Goal: Task Accomplishment & Management: Manage account settings

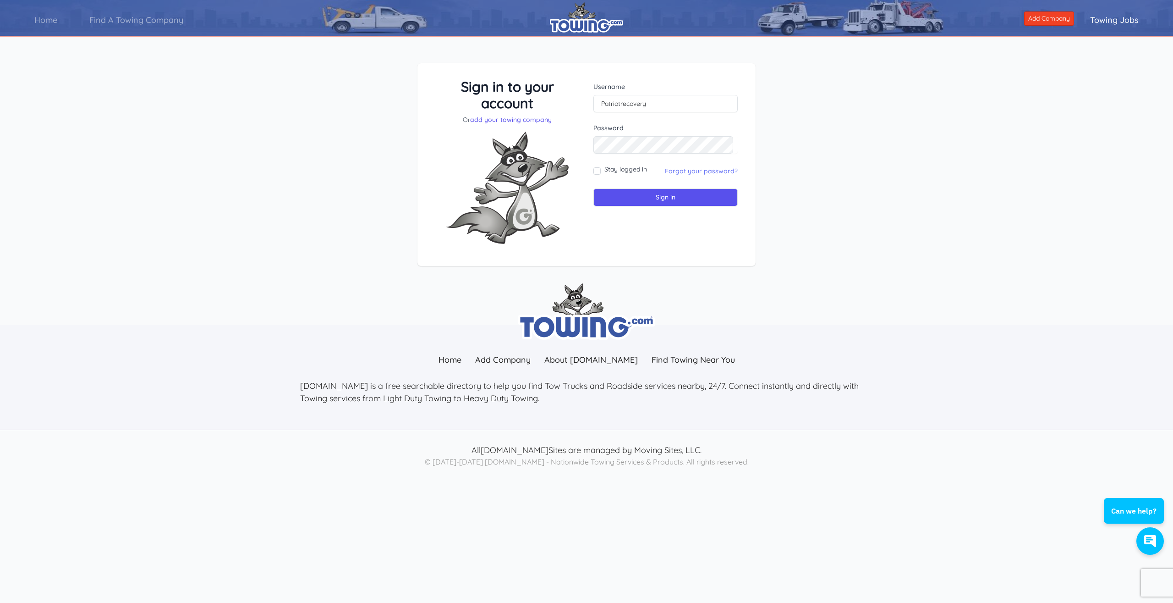
click at [681, 169] on link "Forgot your password?" at bounding box center [701, 171] width 73 height 8
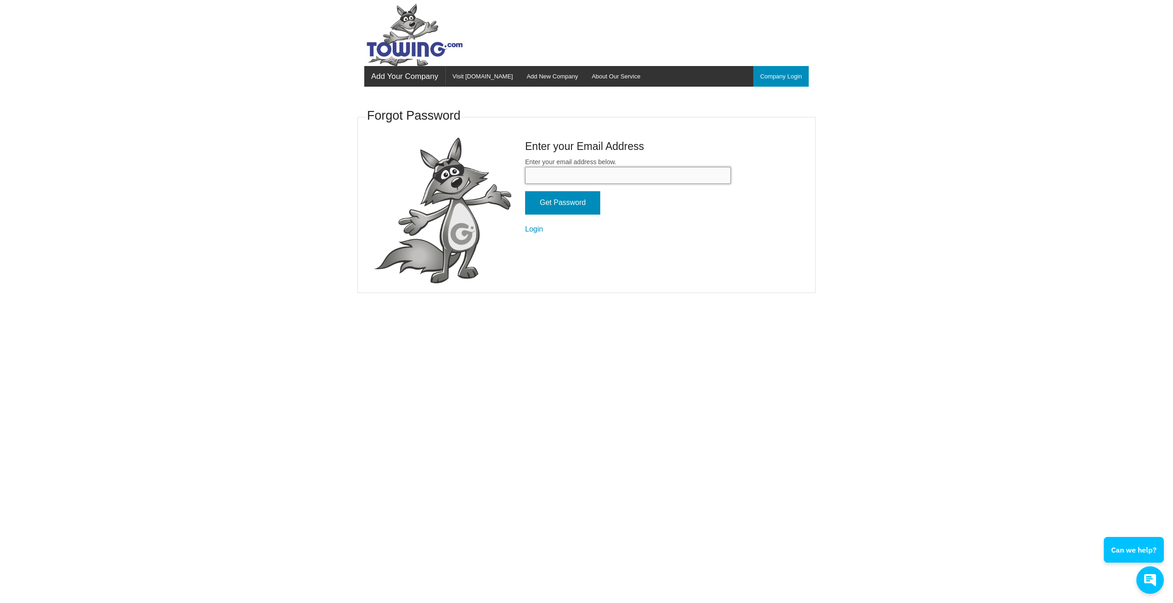
click at [638, 176] on input "Enter your email address below." at bounding box center [628, 175] width 206 height 17
type input "[EMAIL_ADDRESS][DOMAIN_NAME]"
click at [575, 203] on input "Get Password" at bounding box center [562, 202] width 75 height 23
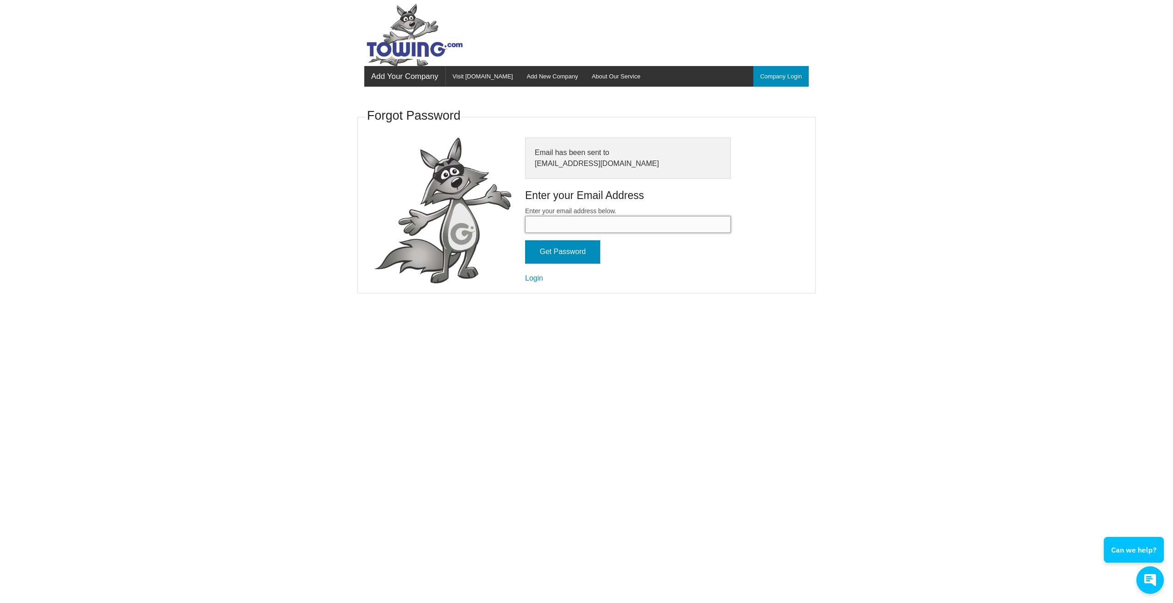
click at [546, 224] on input "Enter your email address below." at bounding box center [628, 224] width 206 height 17
type input "[EMAIL_ADDRESS][DOMAIN_NAME]"
drag, startPoint x: 579, startPoint y: 254, endPoint x: 569, endPoint y: 250, distance: 10.9
click at [578, 254] on input "Get Password" at bounding box center [562, 251] width 75 height 23
click at [534, 280] on link "Login" at bounding box center [534, 278] width 18 height 8
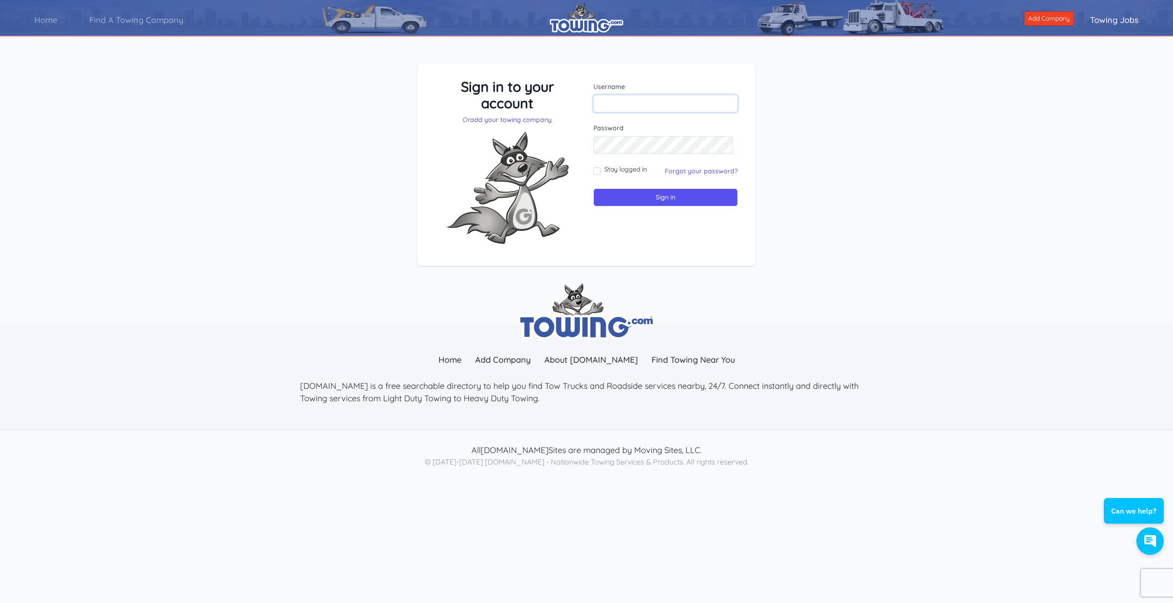
click at [618, 101] on input "text" at bounding box center [666, 103] width 144 height 17
type input "[EMAIL_ADDRESS][DOMAIN_NAME]"
click at [596, 173] on input "Stay logged in" at bounding box center [597, 170] width 7 height 7
checkbox input "true"
click at [633, 198] on input "Sign in" at bounding box center [666, 197] width 144 height 18
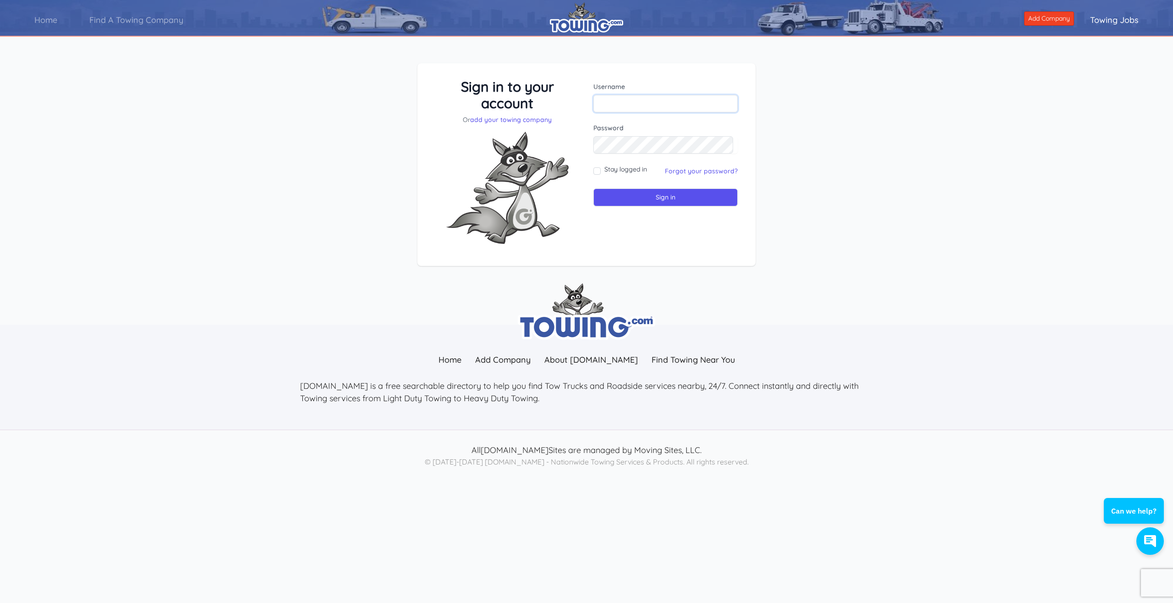
click at [623, 105] on input "text" at bounding box center [666, 103] width 144 height 17
type input "p"
paste input "username: Patriotrecovery Password:Towing14"
click at [622, 103] on input "username: Patriotrecovery Password:Towing14" at bounding box center [666, 103] width 144 height 17
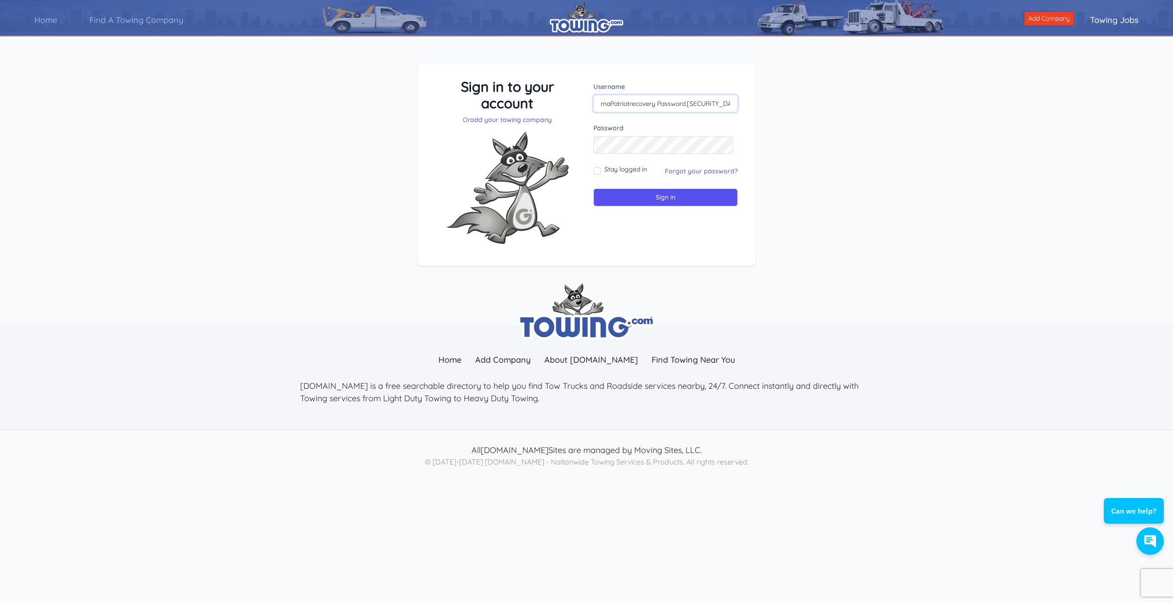
scroll to position [0, 0]
drag, startPoint x: 649, startPoint y: 104, endPoint x: 728, endPoint y: 95, distance: 79.8
click at [728, 95] on input "Patriotrecovery Password:Towing14" at bounding box center [666, 103] width 144 height 17
type input "Patriotrecovery"
click at [598, 170] on input "Stay logged in" at bounding box center [597, 170] width 7 height 7
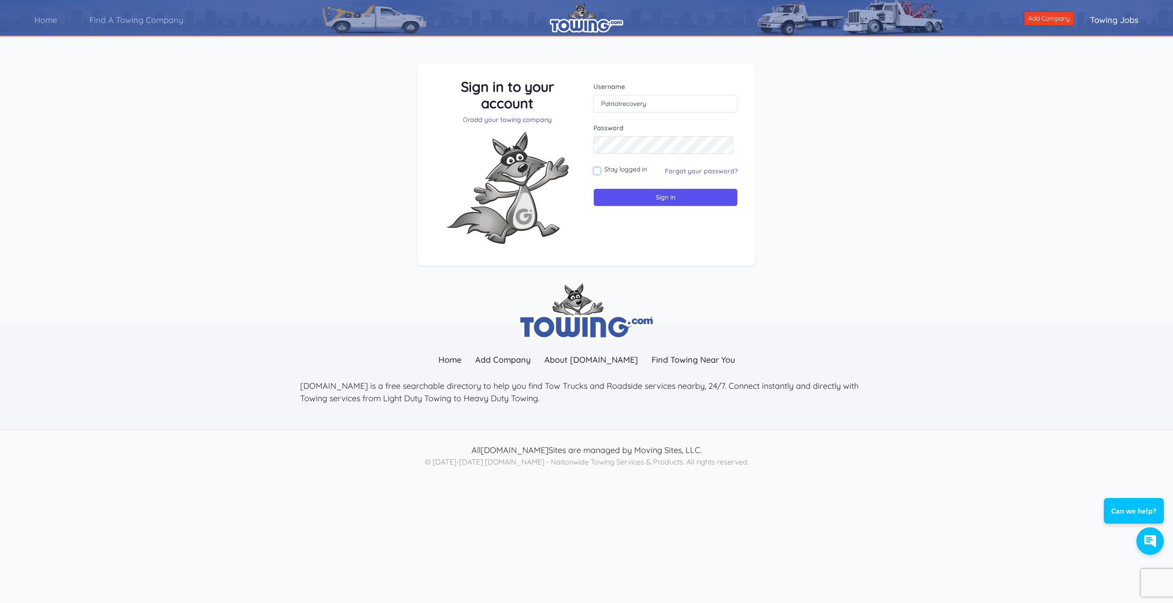
checkbox input "true"
click at [633, 198] on input "Sign in" at bounding box center [666, 197] width 144 height 18
